Goal: Check status: Check status

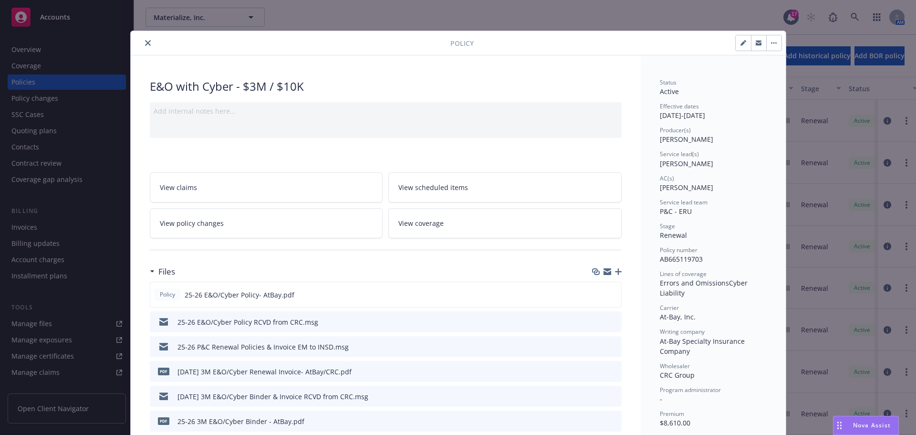
click at [147, 46] on button "close" at bounding box center [147, 42] width 11 height 11
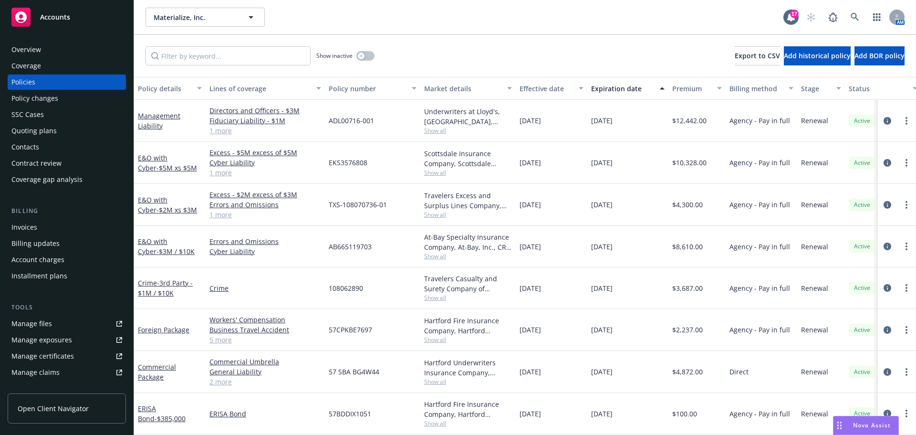
click at [24, 83] on div "Policies" at bounding box center [23, 81] width 24 height 15
click at [857, 18] on icon at bounding box center [855, 17] width 9 height 9
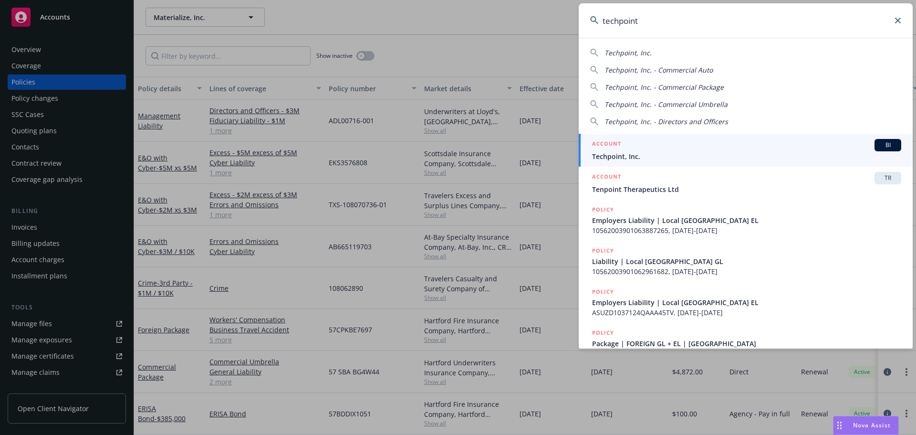
type input "techpoint"
click at [682, 151] on span "Techpoint, Inc." at bounding box center [746, 156] width 309 height 10
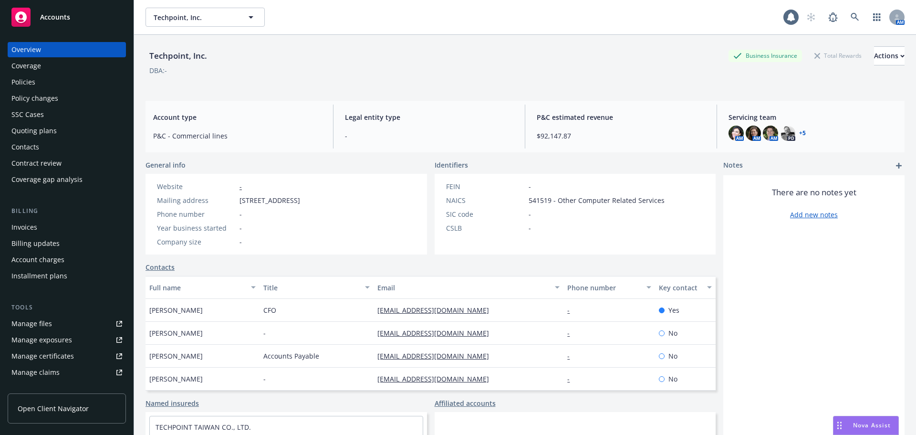
click at [74, 91] on div "Policy changes" at bounding box center [66, 98] width 111 height 15
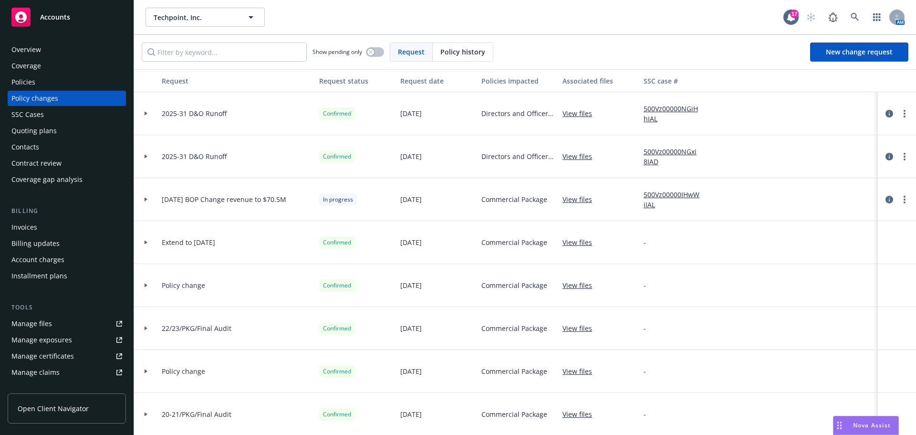
click at [80, 82] on div "Policies" at bounding box center [66, 81] width 111 height 15
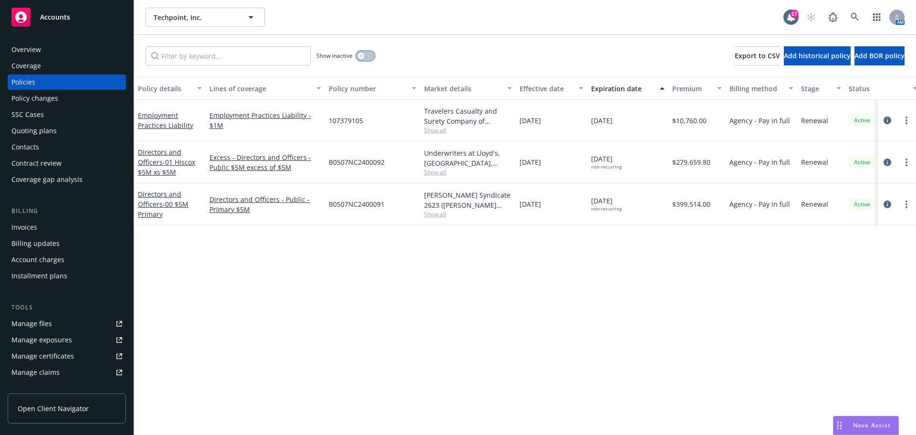
click at [362, 52] on button "button" at bounding box center [365, 56] width 18 height 10
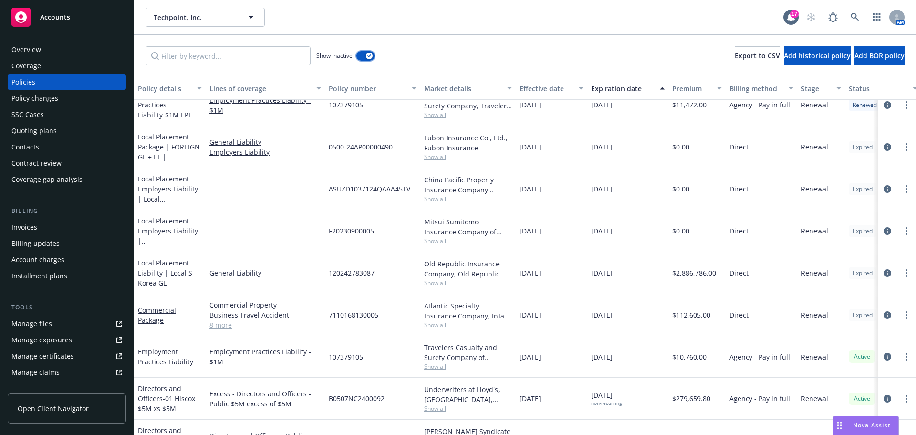
scroll to position [1156, 0]
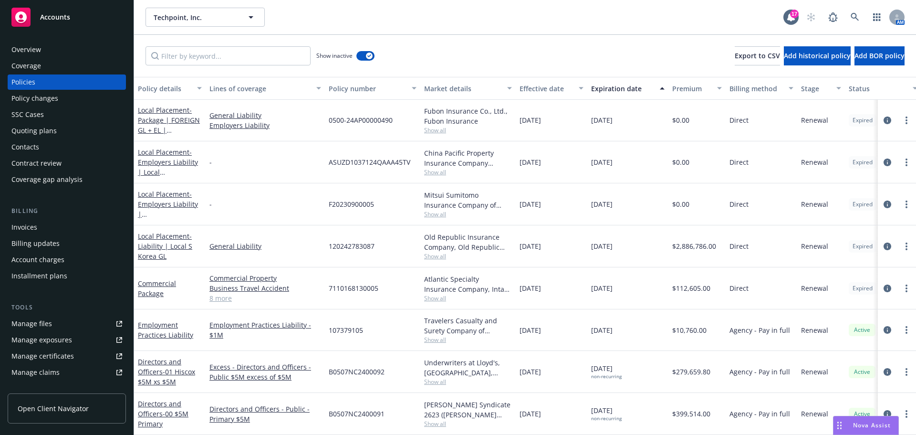
click at [228, 297] on div "Commercial Property Business Travel Accident Kidnap and [PERSON_NAME] General L…" at bounding box center [265, 288] width 119 height 42
click at [226, 293] on link "8 more" at bounding box center [265, 298] width 112 height 10
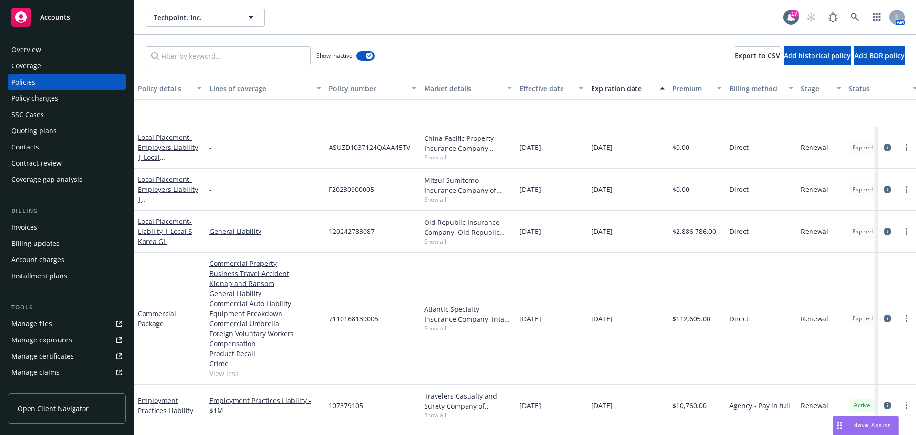
scroll to position [1239, 0]
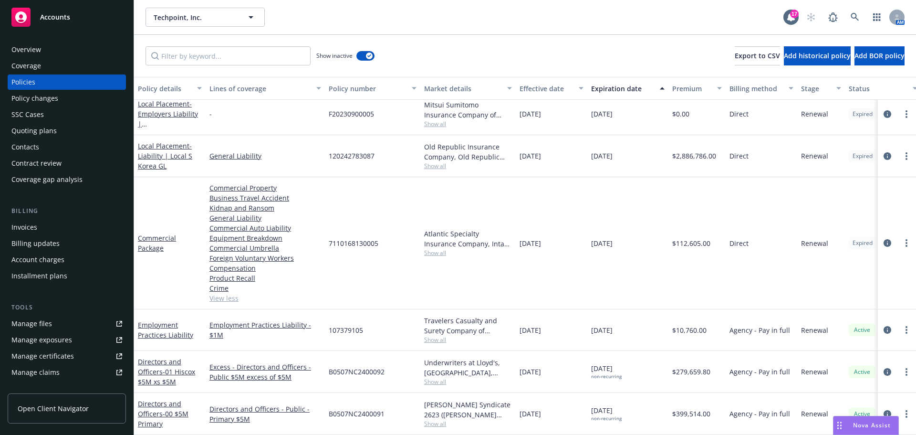
click at [231, 295] on link "View less" at bounding box center [265, 298] width 112 height 10
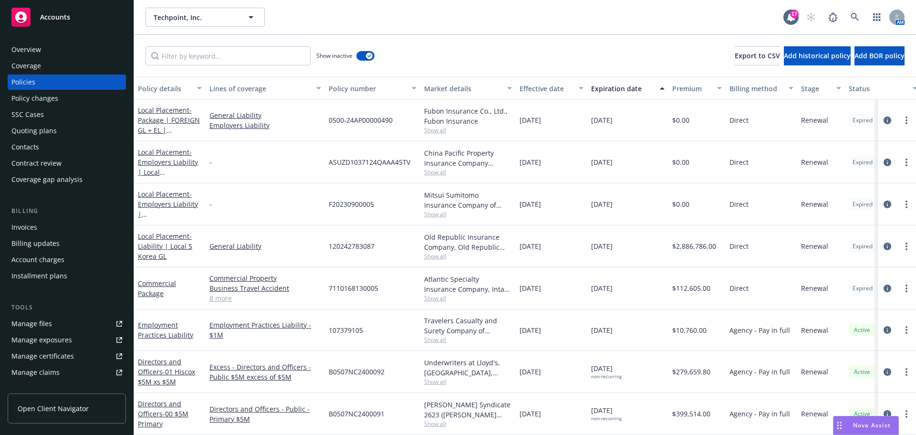
scroll to position [1149, 0]
drag, startPoint x: 323, startPoint y: 291, endPoint x: 394, endPoint y: 287, distance: 70.2
click at [394, 287] on div "Commercial Package Commercial Property Business Travel Accident Kidnap and [PER…" at bounding box center [594, 289] width 921 height 42
click at [386, 289] on div "7110168130005" at bounding box center [372, 289] width 95 height 42
drag, startPoint x: 381, startPoint y: 291, endPoint x: 305, endPoint y: 291, distance: 76.3
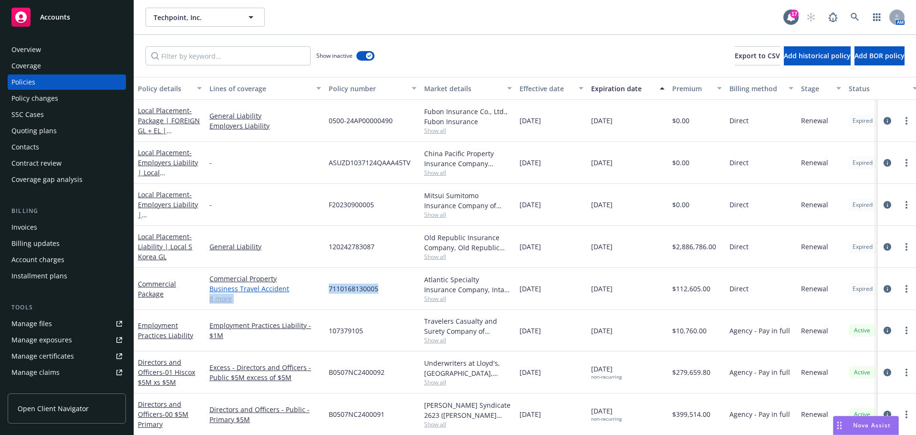
click at [305, 291] on div "Commercial Package Commercial Property Business Travel Accident Kidnap and [PER…" at bounding box center [594, 289] width 921 height 42
click at [334, 284] on span "7110168130005" at bounding box center [354, 288] width 50 height 10
drag, startPoint x: 328, startPoint y: 288, endPoint x: 395, endPoint y: 289, distance: 66.8
click at [395, 289] on div "7110168130005" at bounding box center [372, 289] width 95 height 42
click at [390, 291] on div "7110168130005" at bounding box center [372, 289] width 95 height 42
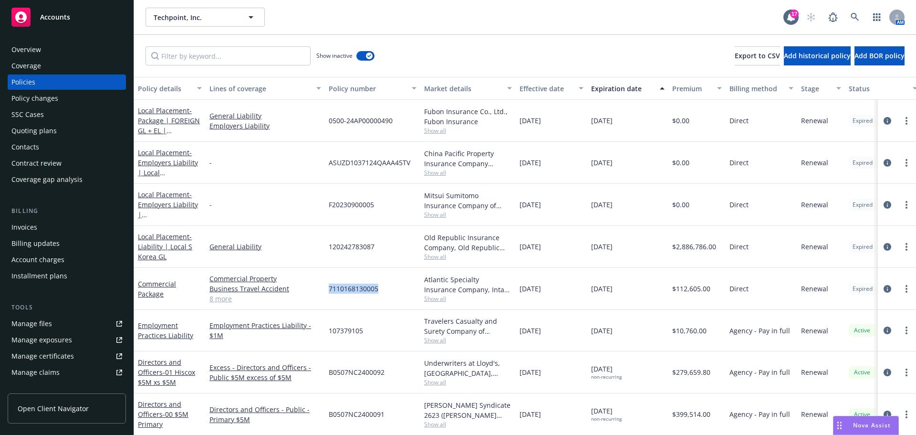
drag, startPoint x: 387, startPoint y: 288, endPoint x: 315, endPoint y: 294, distance: 72.3
click at [315, 294] on div "Commercial Package Commercial Property Business Travel Accident Kidnap and [PER…" at bounding box center [594, 289] width 921 height 42
click at [324, 288] on div "Commercial Property Business Travel Accident Kidnap and [PERSON_NAME] General L…" at bounding box center [265, 289] width 119 height 42
drag, startPoint x: 324, startPoint y: 289, endPoint x: 388, endPoint y: 294, distance: 63.7
click at [388, 294] on div "Commercial Package Commercial Property Business Travel Accident Kidnap and [PER…" at bounding box center [594, 289] width 921 height 42
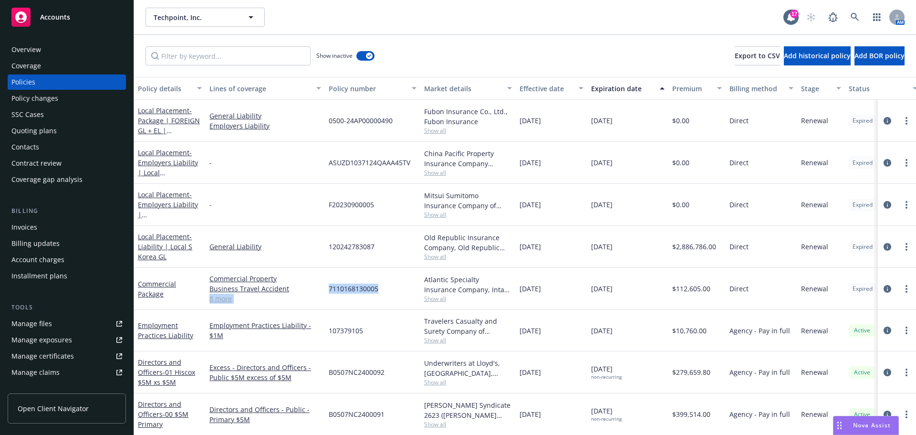
click at [384, 294] on div "7110168130005" at bounding box center [372, 289] width 95 height 42
drag, startPoint x: 384, startPoint y: 291, endPoint x: 307, endPoint y: 291, distance: 76.3
click at [307, 291] on div "Commercial Package Commercial Property Business Travel Accident Kidnap and [PER…" at bounding box center [594, 289] width 921 height 42
click at [331, 285] on span "7110168130005" at bounding box center [354, 288] width 50 height 10
drag, startPoint x: 329, startPoint y: 288, endPoint x: 374, endPoint y: 288, distance: 44.4
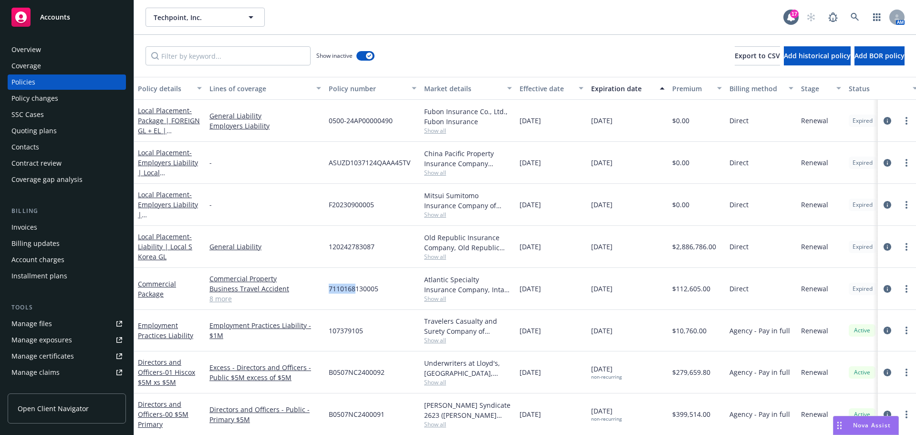
click at [374, 288] on span "7110168130005" at bounding box center [354, 288] width 50 height 10
click at [370, 290] on span "7110168130005" at bounding box center [354, 288] width 50 height 10
click at [84, 131] on div "Quoting plans" at bounding box center [66, 130] width 111 height 15
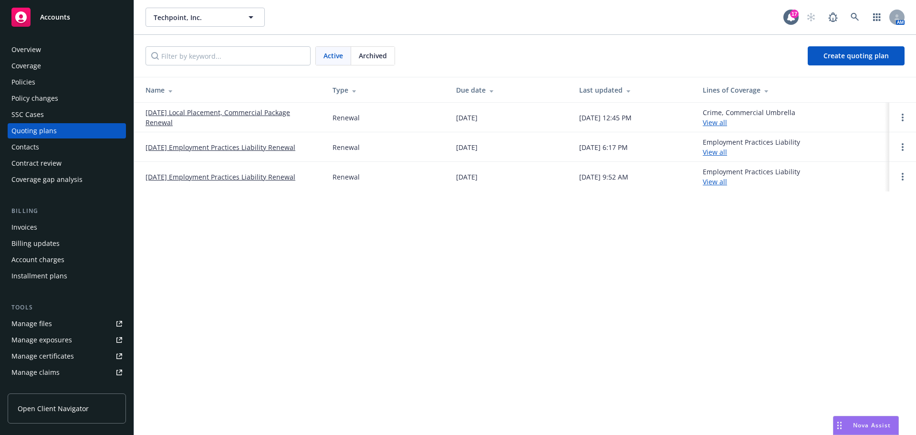
click at [218, 112] on link "[DATE] Local Placement, Commercial Package Renewal" at bounding box center [231, 117] width 172 height 20
